Goal: Transaction & Acquisition: Download file/media

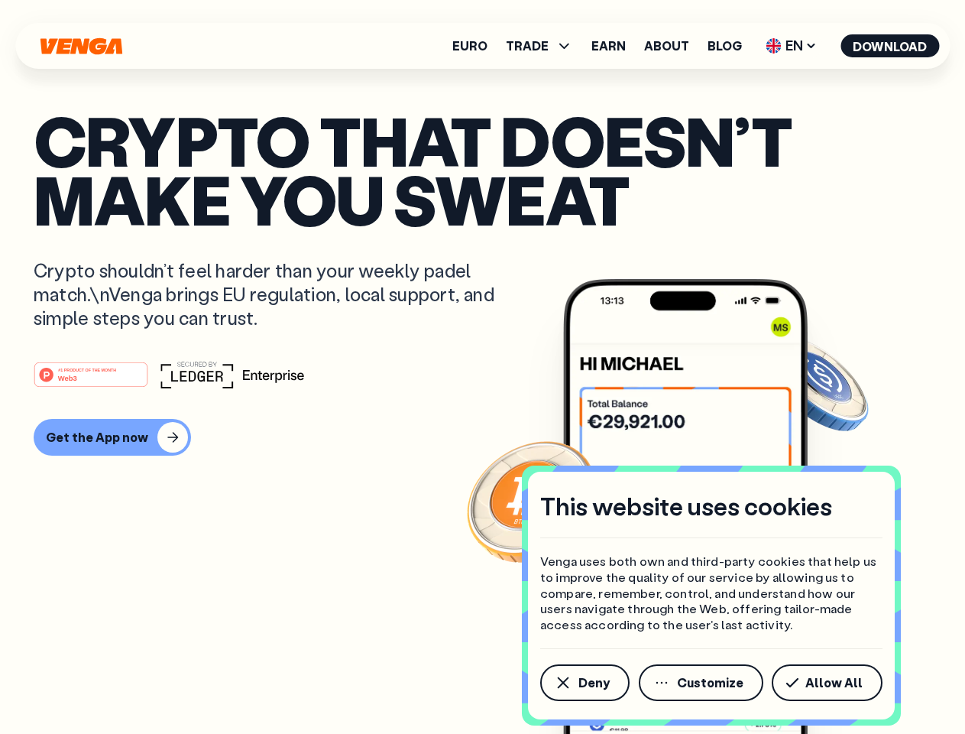
click at [482, 367] on div "#1 PRODUCT OF THE MONTH Web3" at bounding box center [483, 375] width 898 height 28
click at [584, 682] on span "Deny" at bounding box center [593, 682] width 31 height 12
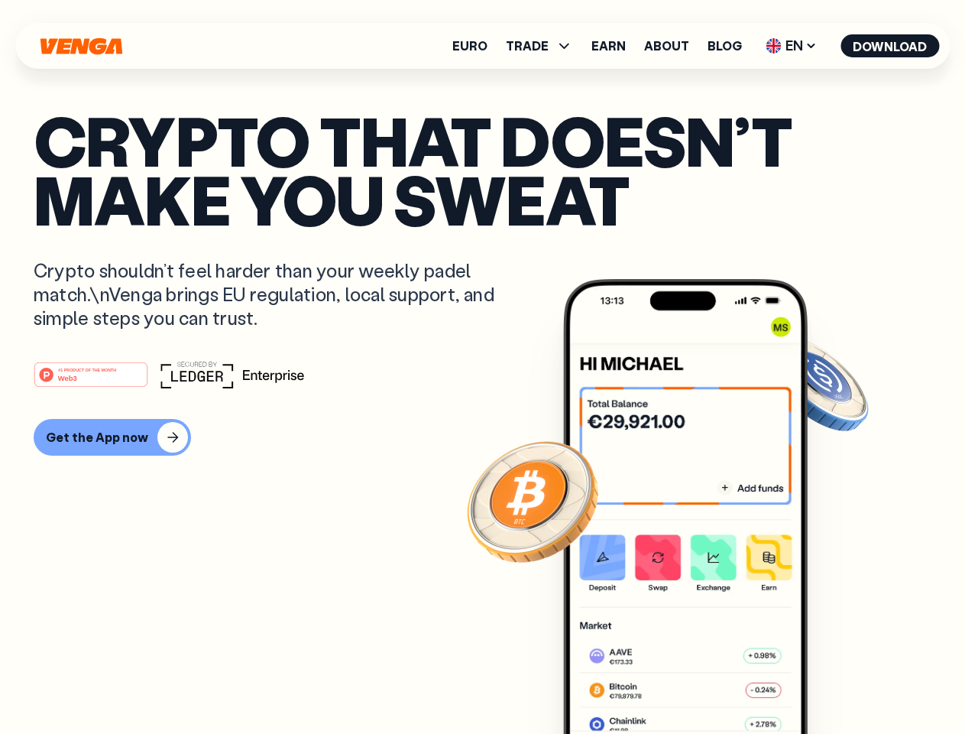
click at [702, 682] on img at bounding box center [685, 535] width 245 height 512
click at [830, 682] on article "Crypto that doesn’t make you sweat Crypto shouldn’t feel harder than your weekl…" at bounding box center [483, 397] width 898 height 573
click at [544, 46] on span "TRADE" at bounding box center [527, 46] width 43 height 12
click at [792, 46] on span "EN" at bounding box center [791, 46] width 62 height 24
click at [890, 46] on button "Download" at bounding box center [889, 45] width 99 height 23
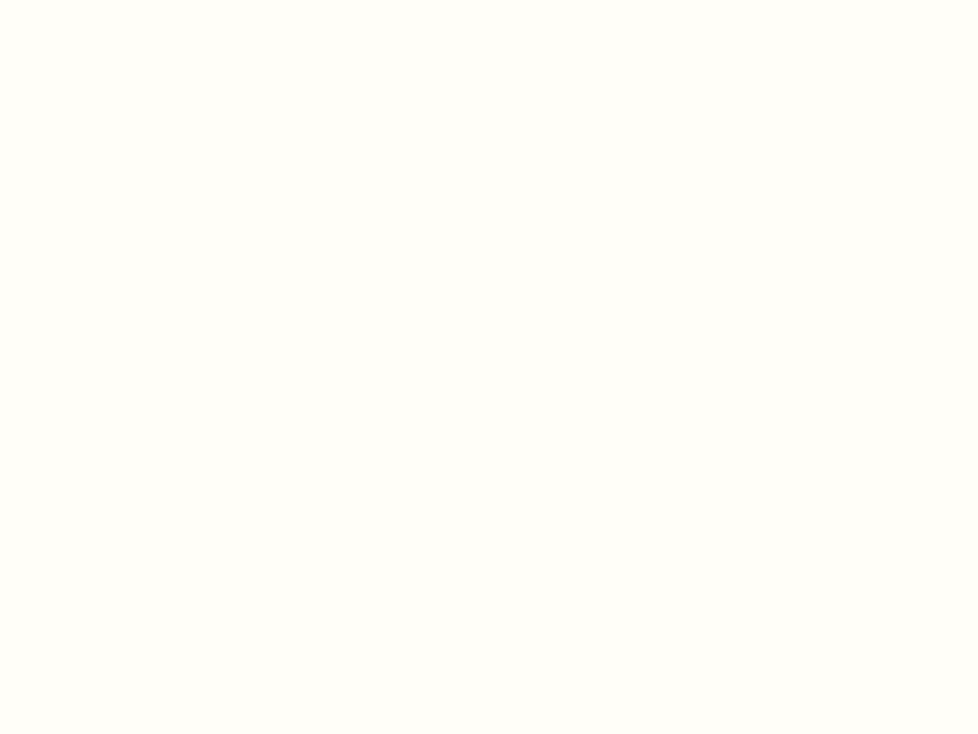
click at [110, 0] on html "This website uses cookies Venga uses both own and third-party cookies that help…" at bounding box center [489, 0] width 978 height 0
click at [93, 0] on html "This website uses cookies Venga uses both own and third-party cookies that help…" at bounding box center [489, 0] width 978 height 0
